Goal: Information Seeking & Learning: Learn about a topic

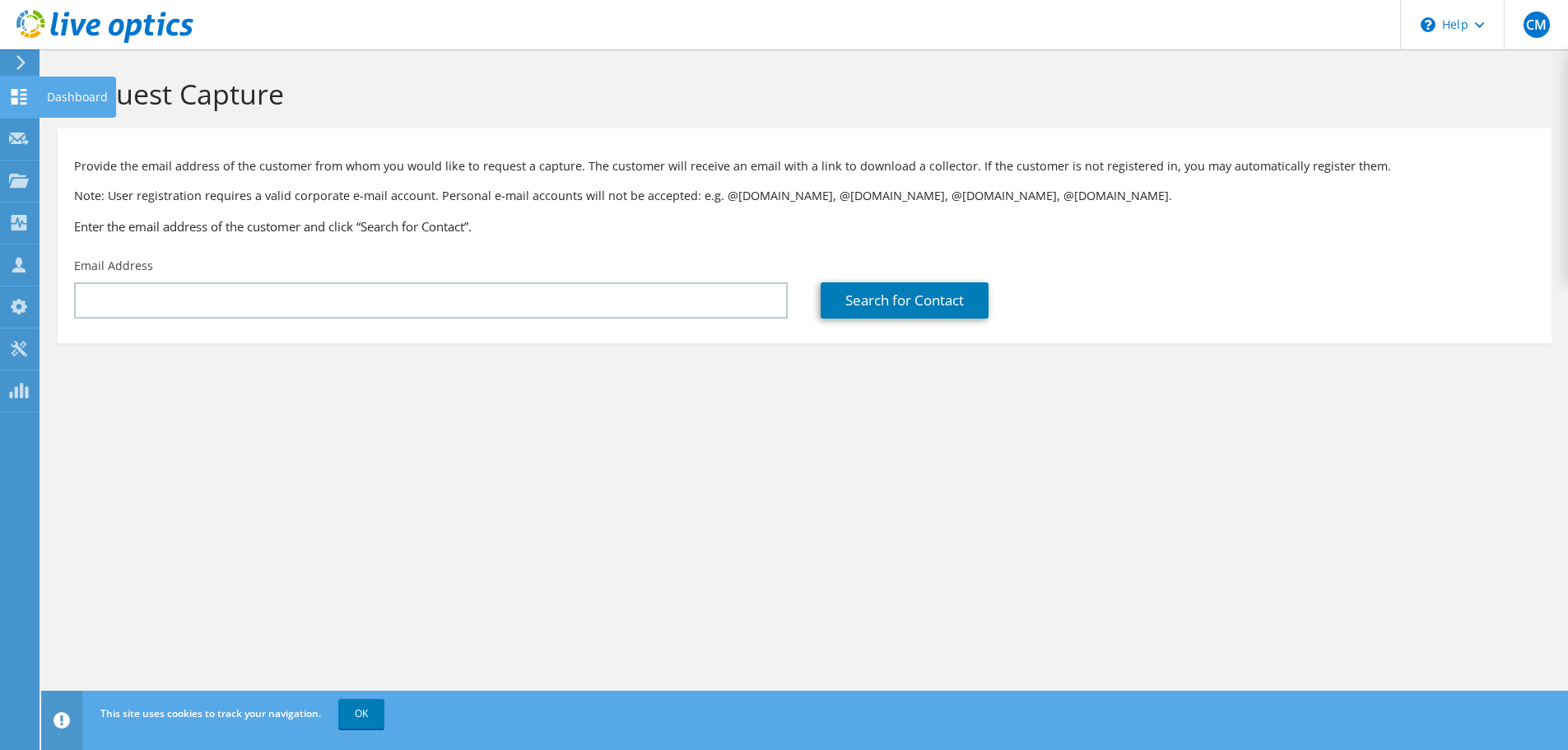
click at [15, 94] on use at bounding box center [19, 96] width 16 height 16
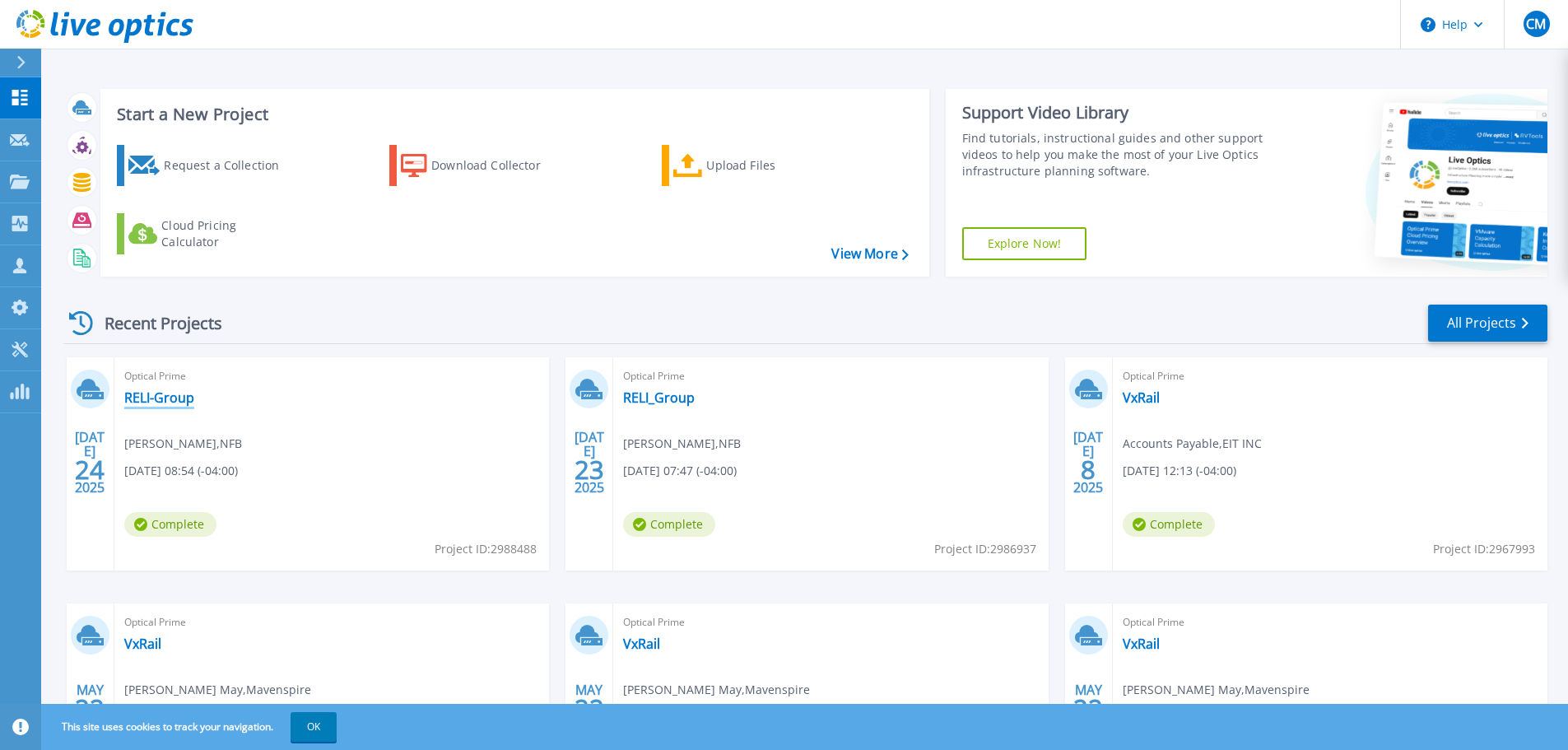
click at [175, 398] on link "RELI-Group" at bounding box center [160, 398] width 70 height 17
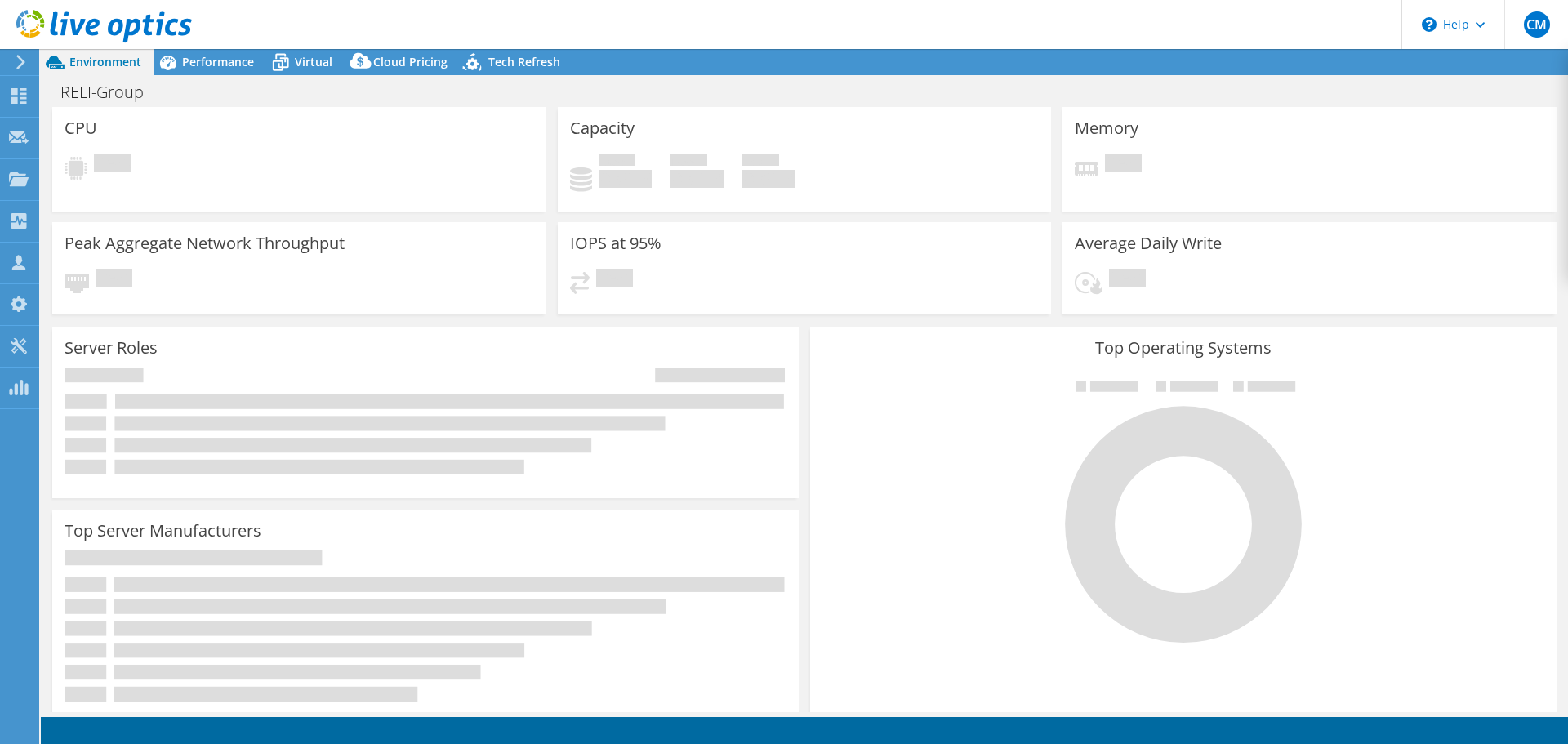
select select "USEast"
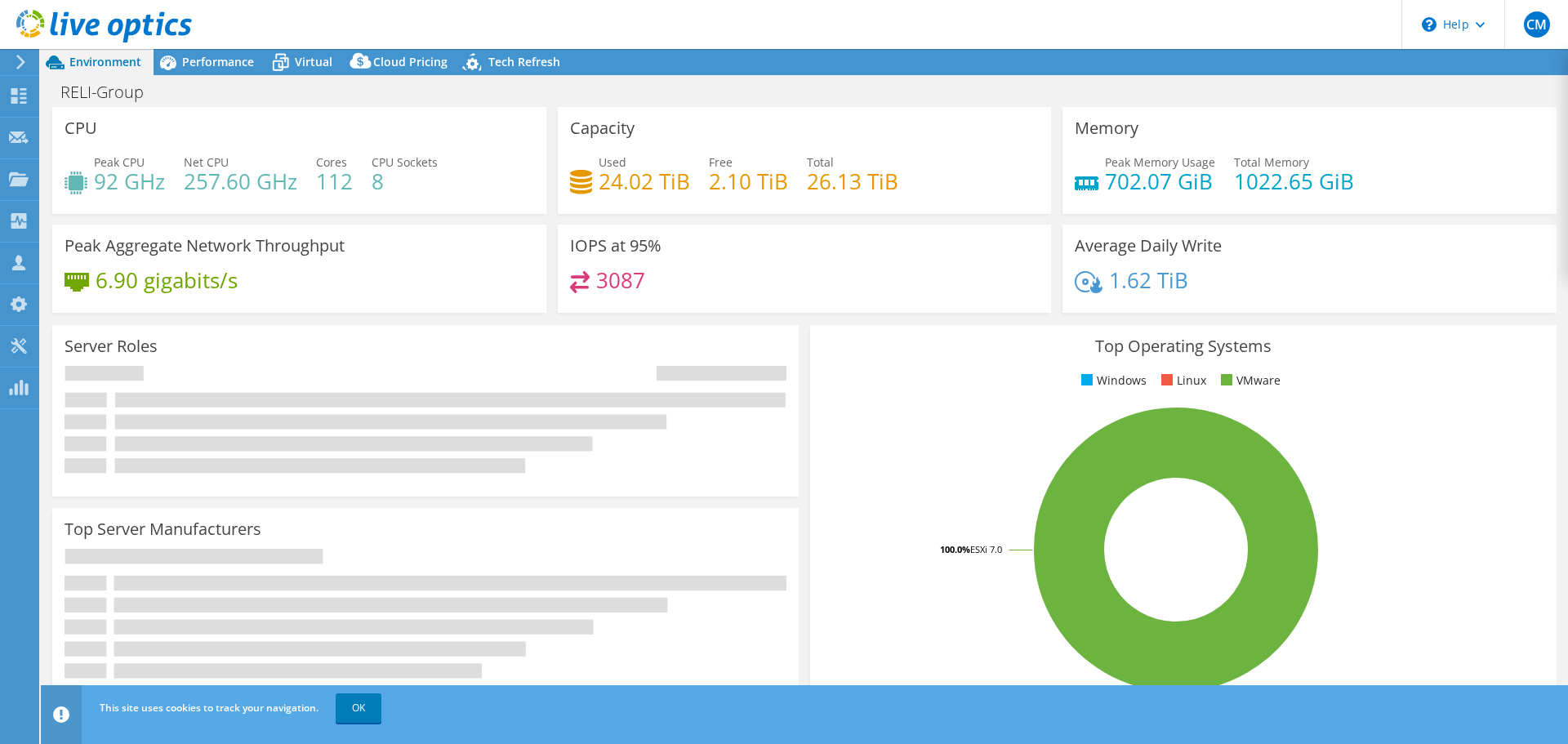
radio input "true"
radio input "false"
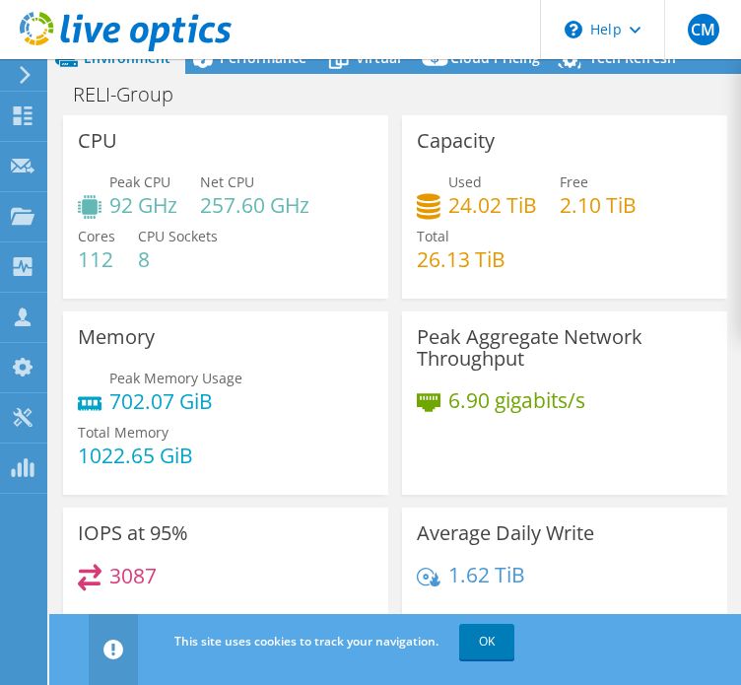
scroll to position [79, 0]
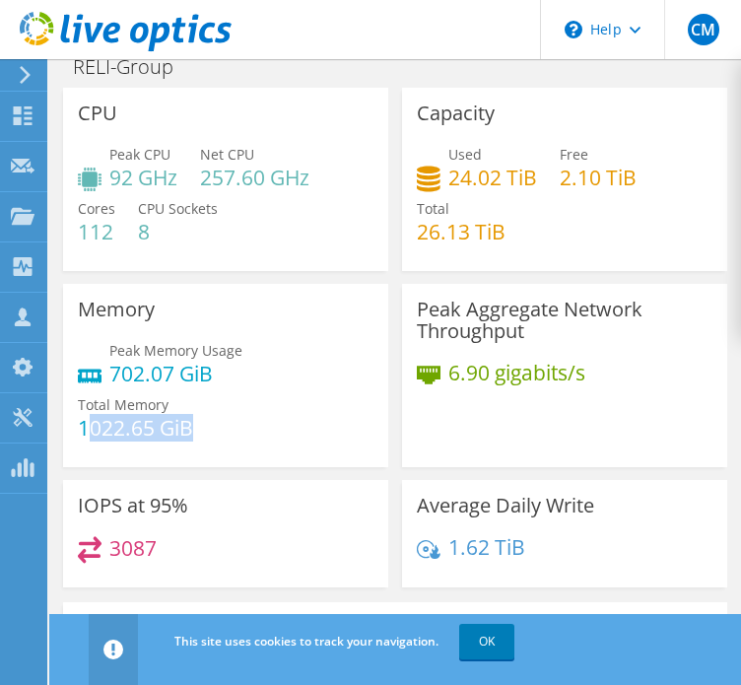
drag, startPoint x: 92, startPoint y: 426, endPoint x: 221, endPoint y: 428, distance: 129.1
click at [221, 428] on div "Peak Memory Usage 702.07 GiB Total Memory 1022.65 GiB" at bounding box center [226, 399] width 296 height 118
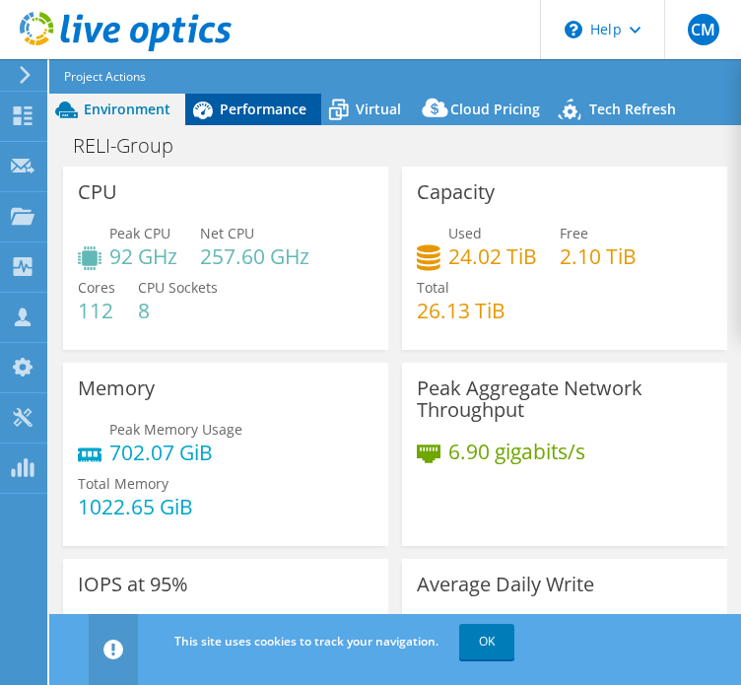
click at [261, 101] on span "Performance" at bounding box center [263, 109] width 87 height 19
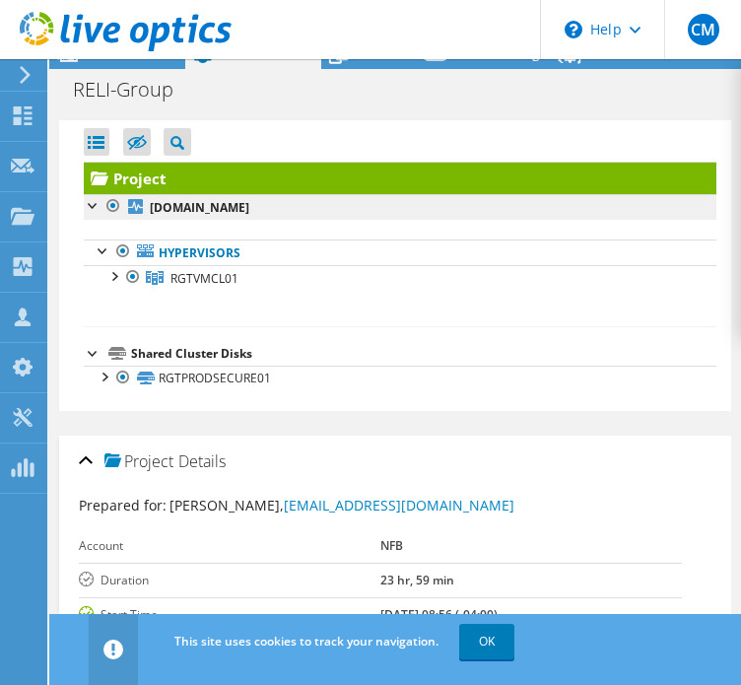
scroll to position [79, 0]
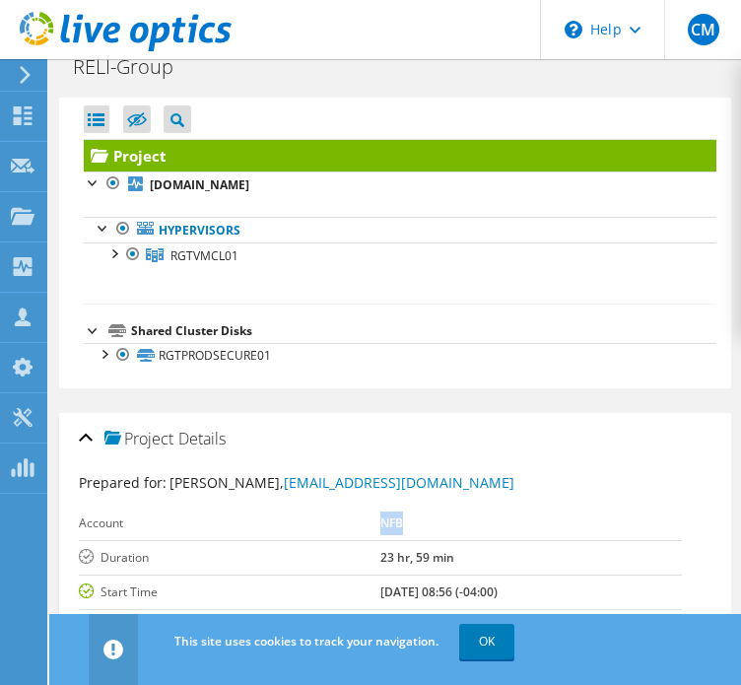
drag, startPoint x: 378, startPoint y: 524, endPoint x: 426, endPoint y: 535, distance: 48.5
click at [426, 535] on tr "Account NFB" at bounding box center [380, 523] width 603 height 34
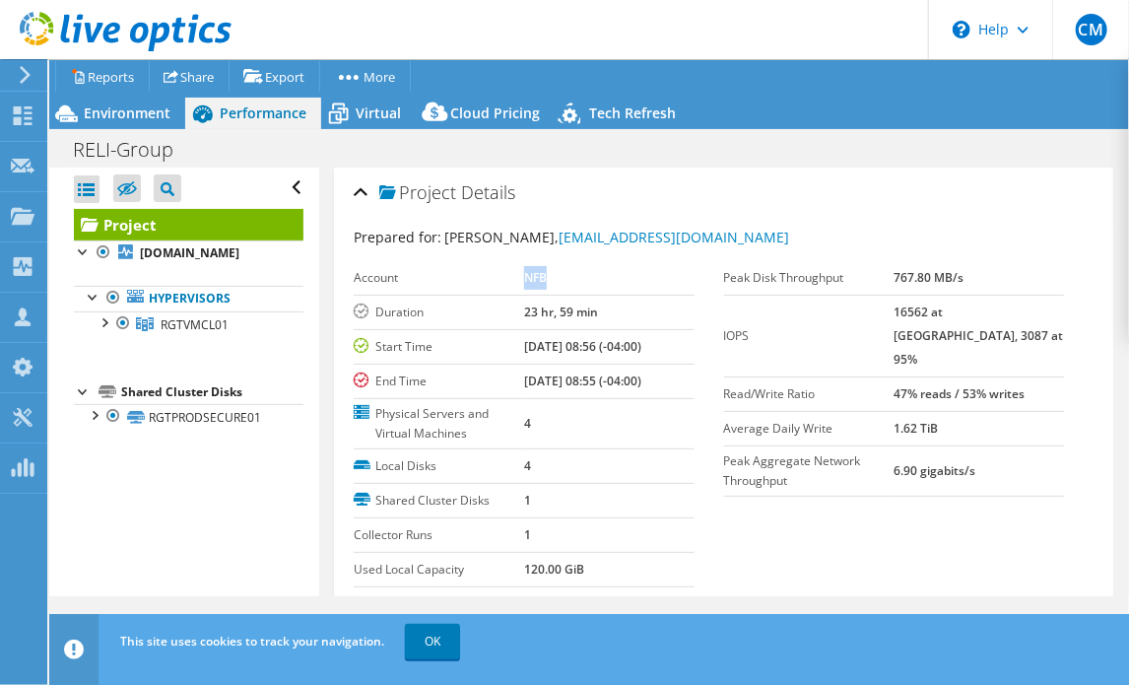
scroll to position [296, 0]
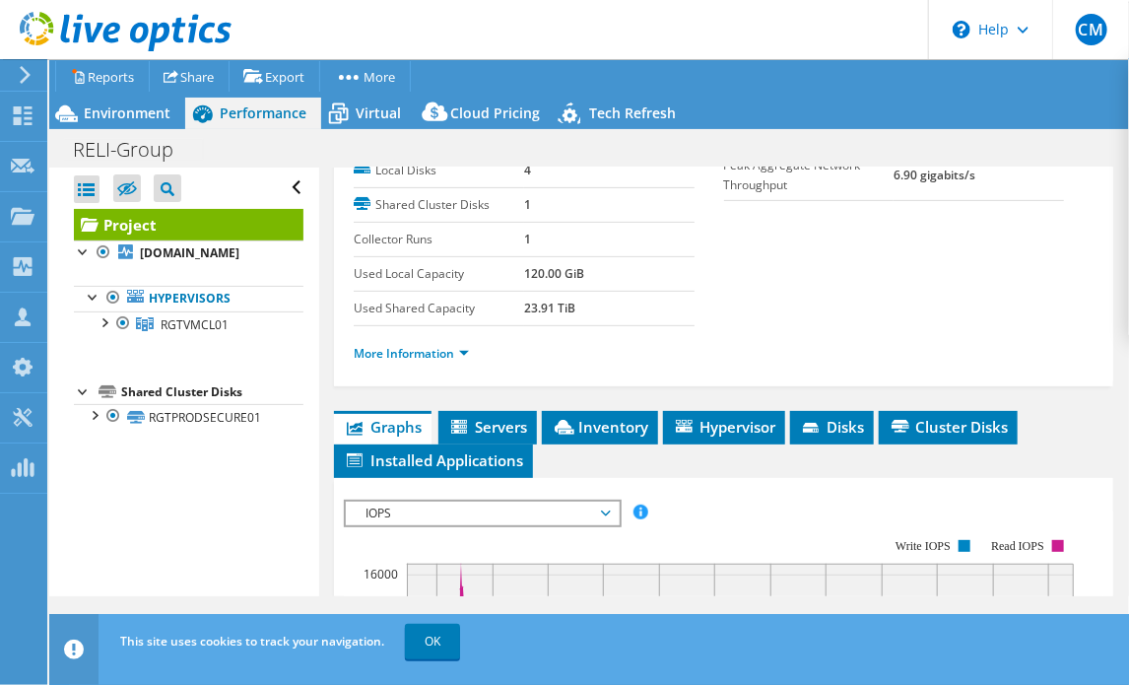
click at [401, 511] on span "IOPS" at bounding box center [482, 514] width 253 height 24
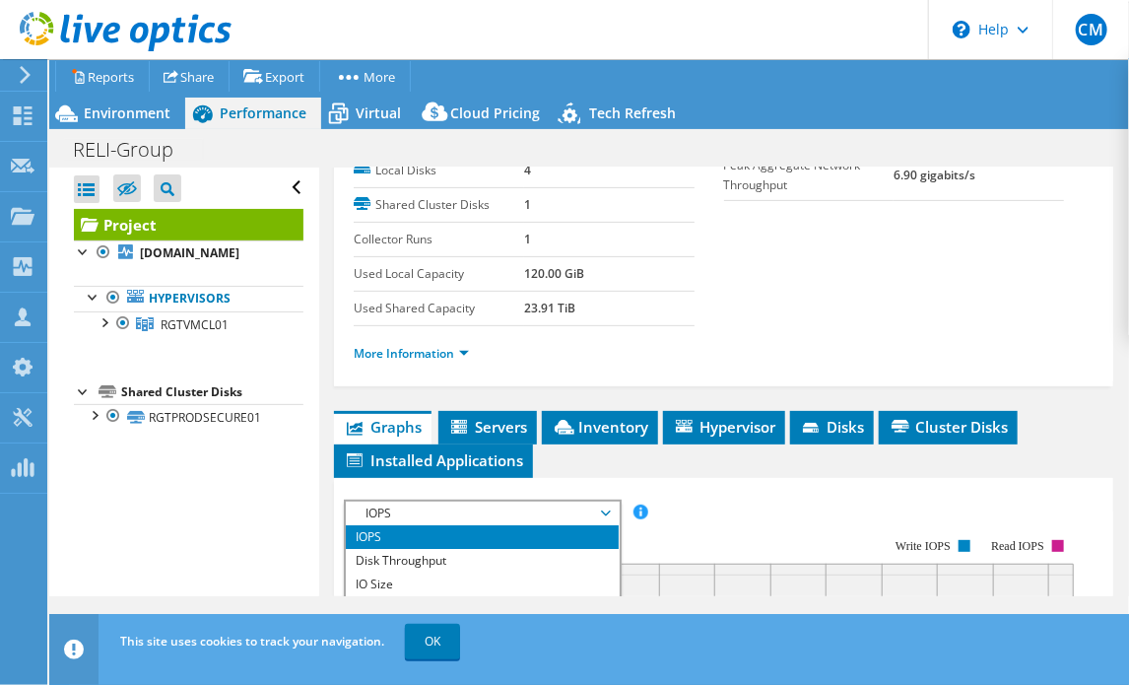
scroll to position [493, 0]
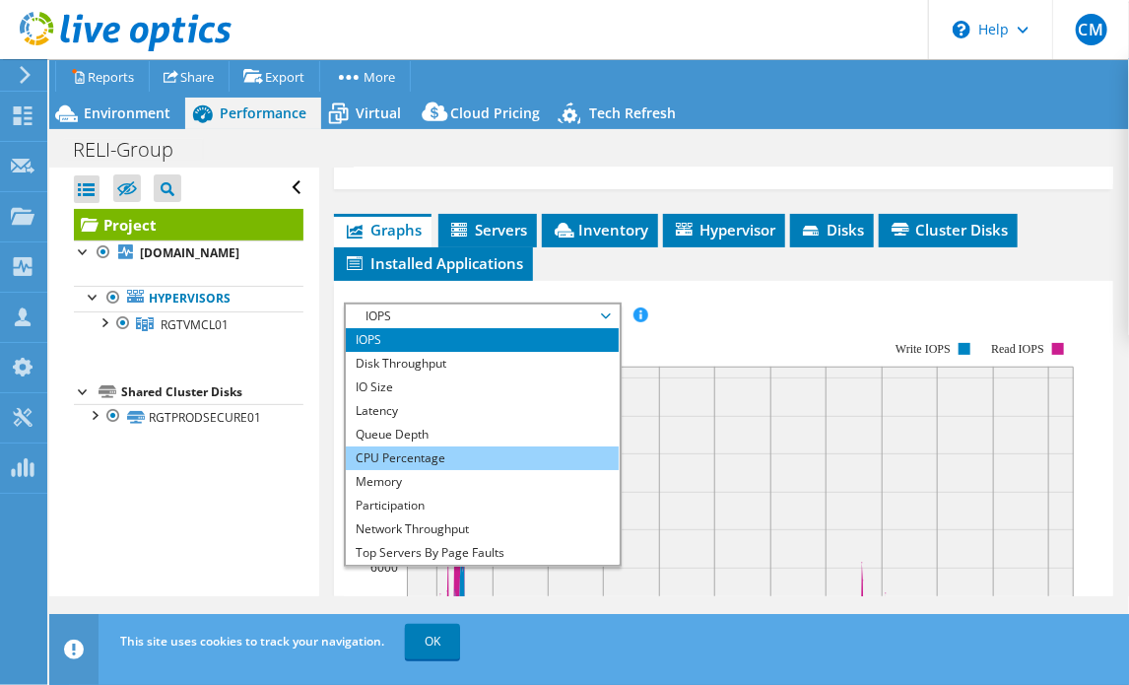
click at [398, 460] on li "CPU Percentage" at bounding box center [482, 458] width 273 height 24
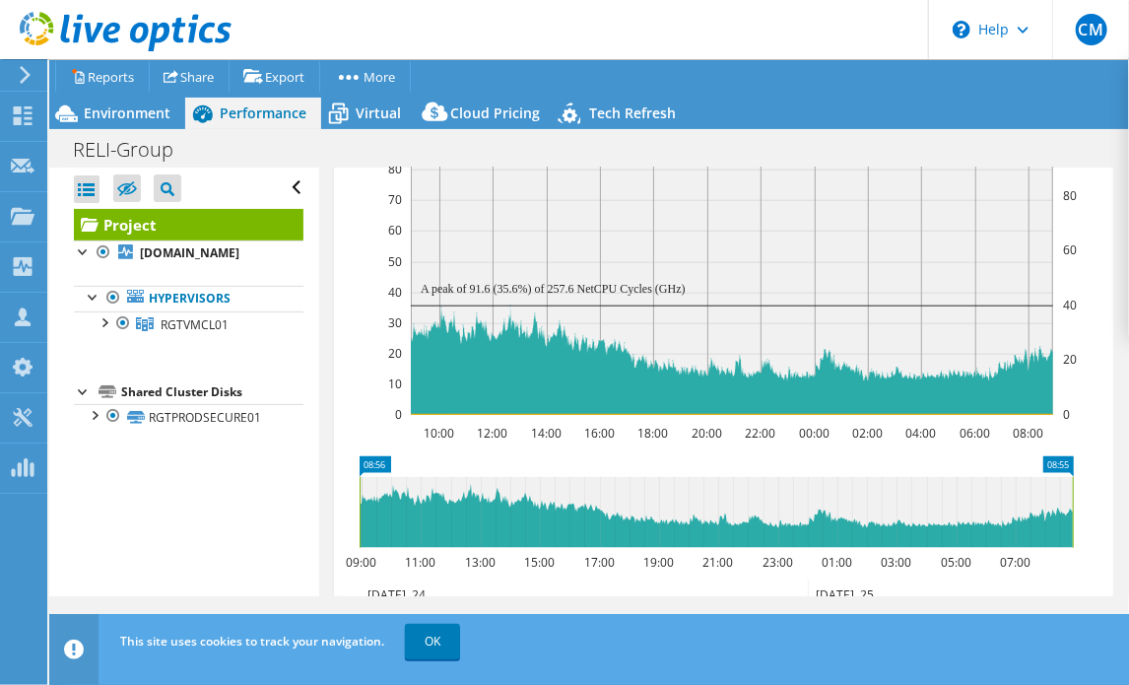
scroll to position [788, 0]
